Goal: Information Seeking & Learning: Learn about a topic

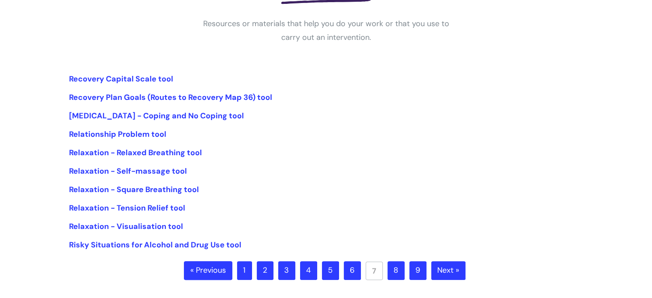
scroll to position [172, 0]
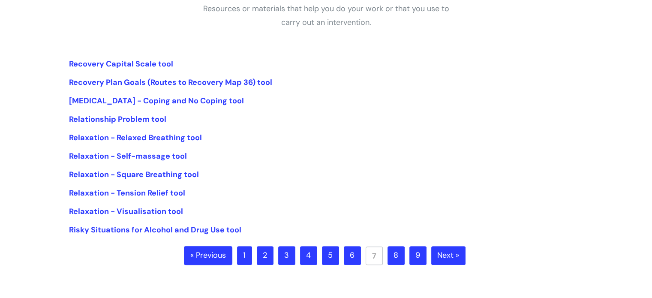
click at [398, 257] on link "8" at bounding box center [396, 255] width 17 height 19
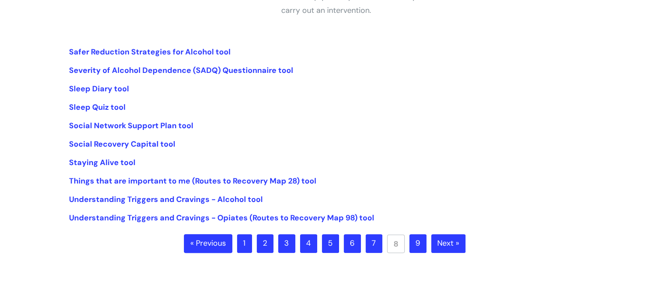
scroll to position [214, 0]
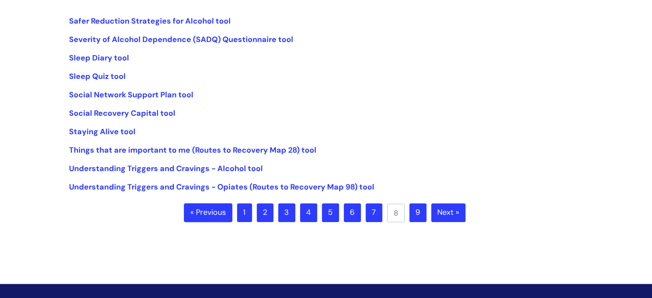
click at [417, 214] on link "9" at bounding box center [418, 212] width 17 height 19
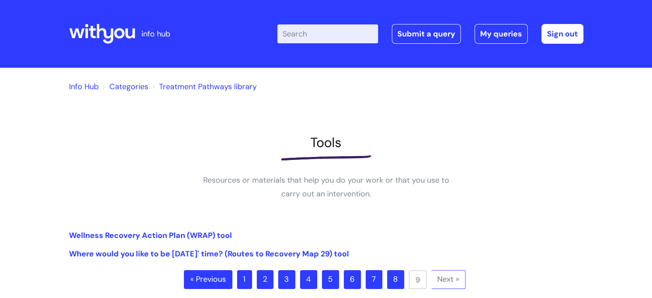
scroll to position [43, 0]
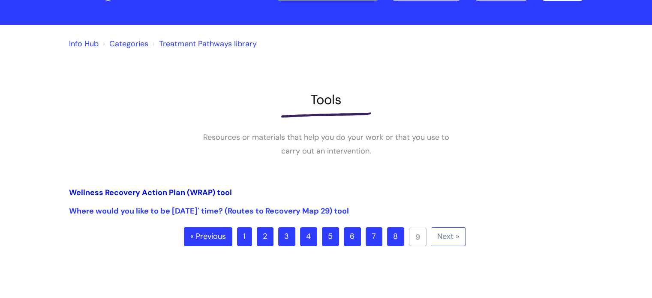
click at [142, 189] on link "Wellness Recovery Action Plan (WRAP) tool" at bounding box center [150, 192] width 163 height 10
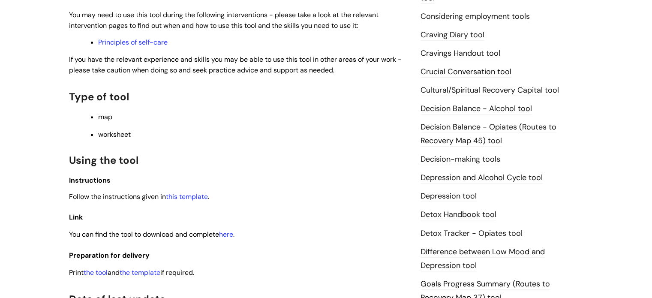
scroll to position [386, 0]
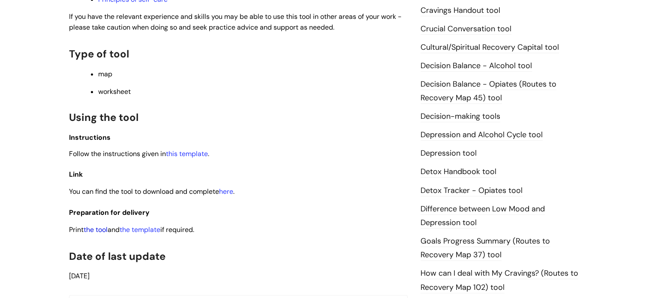
click at [102, 231] on link "the tool" at bounding box center [96, 229] width 24 height 9
